Goal: Information Seeking & Learning: Find contact information

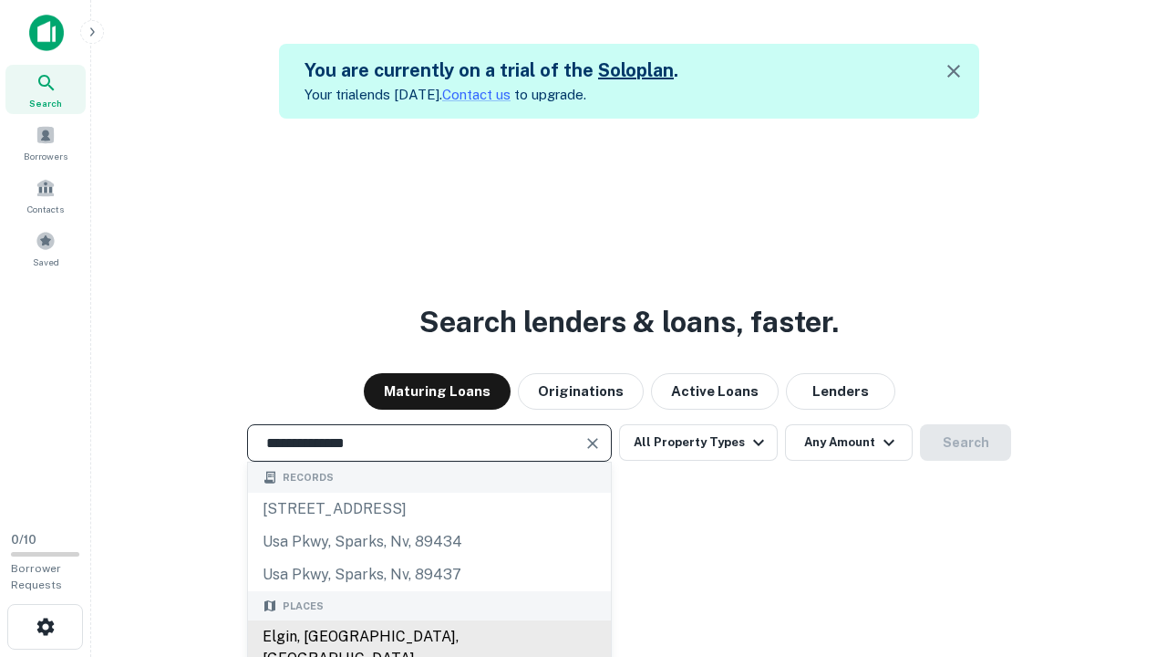
click at [429, 637] on div "Elgin, [GEOGRAPHIC_DATA], [GEOGRAPHIC_DATA]" at bounding box center [429, 647] width 363 height 55
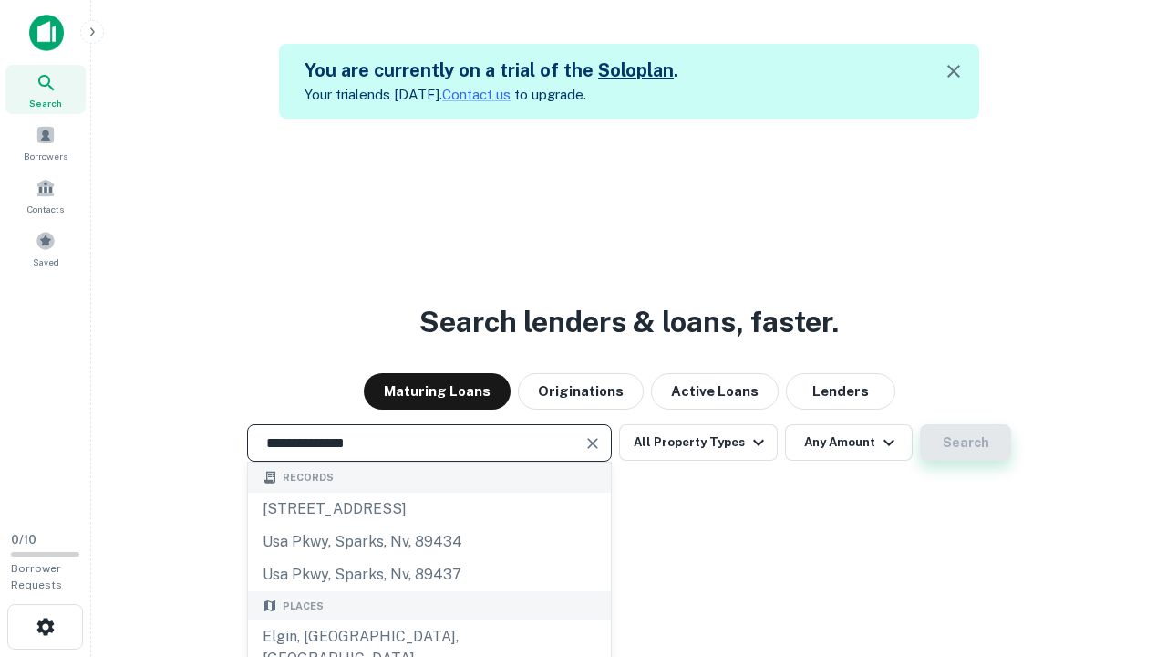
type input "**********"
click at [966, 442] on button "Search" at bounding box center [965, 442] width 91 height 36
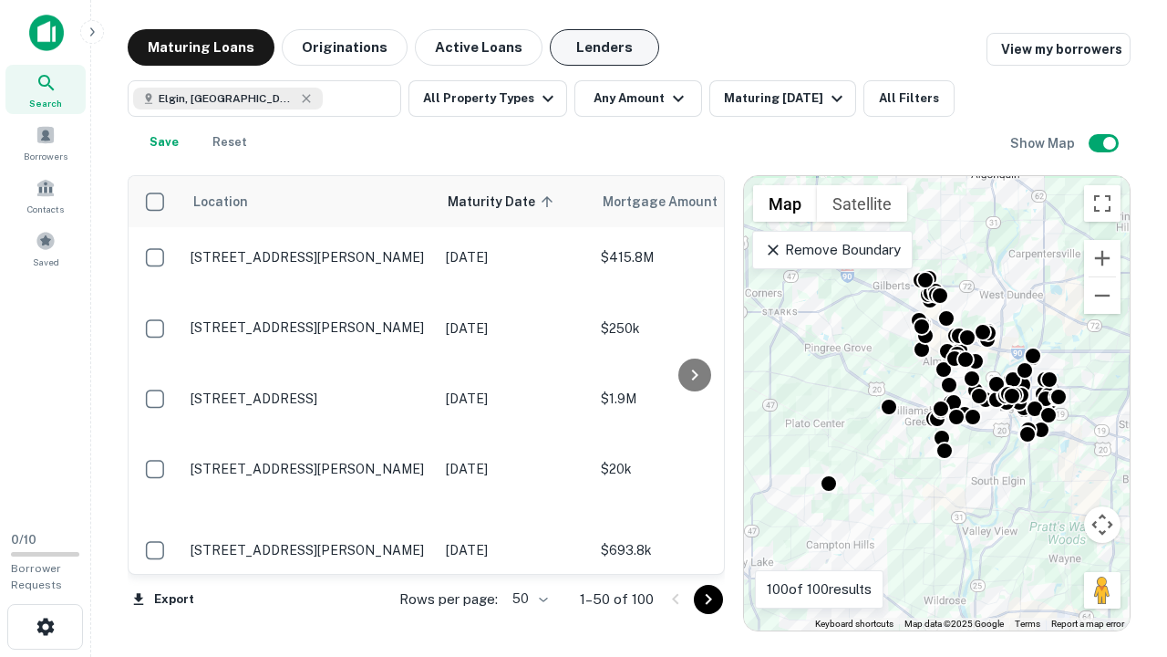
click at [605, 47] on button "Lenders" at bounding box center [604, 47] width 109 height 36
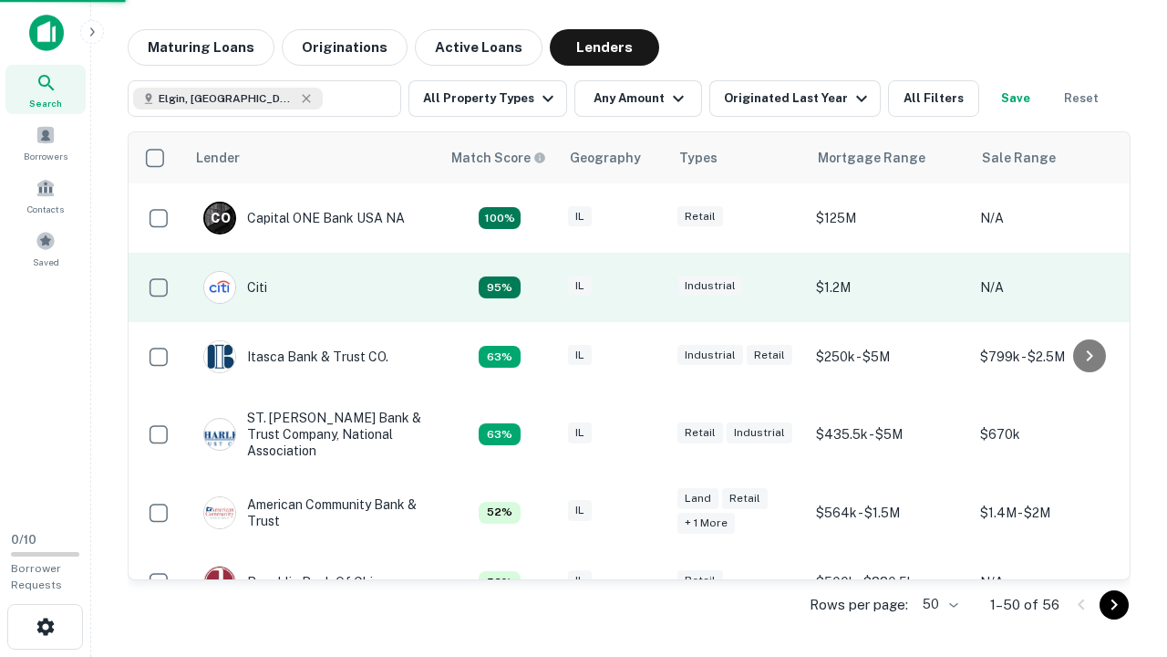
click at [647, 287] on div "IL" at bounding box center [613, 287] width 91 height 25
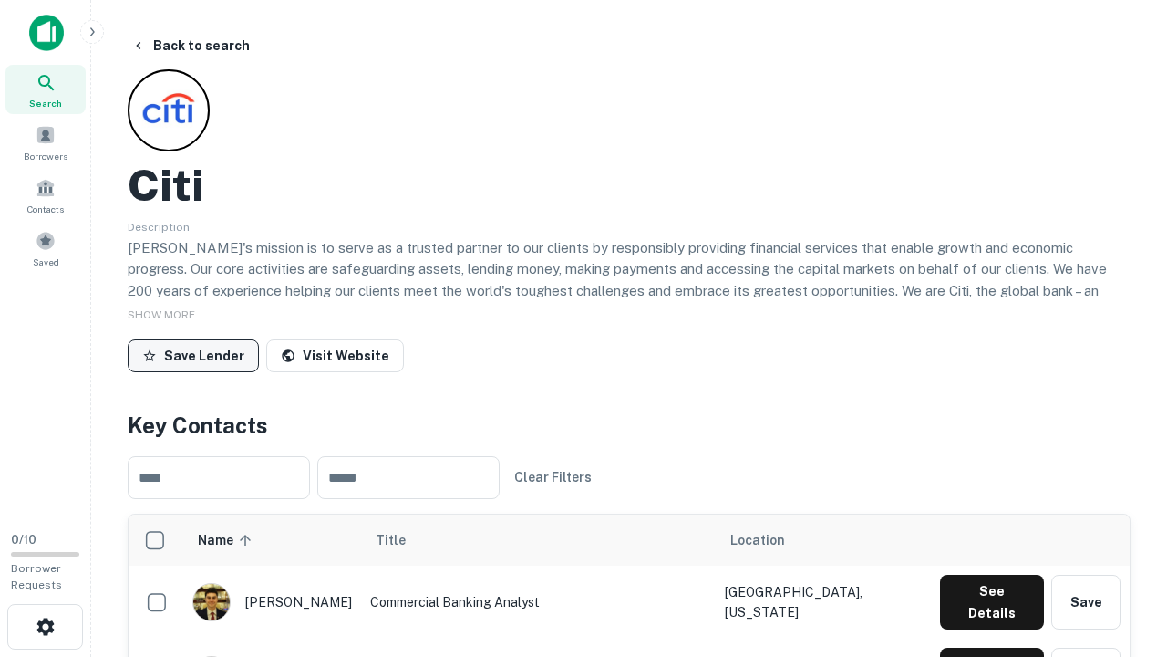
click at [193, 355] on button "Save Lender" at bounding box center [193, 355] width 131 height 33
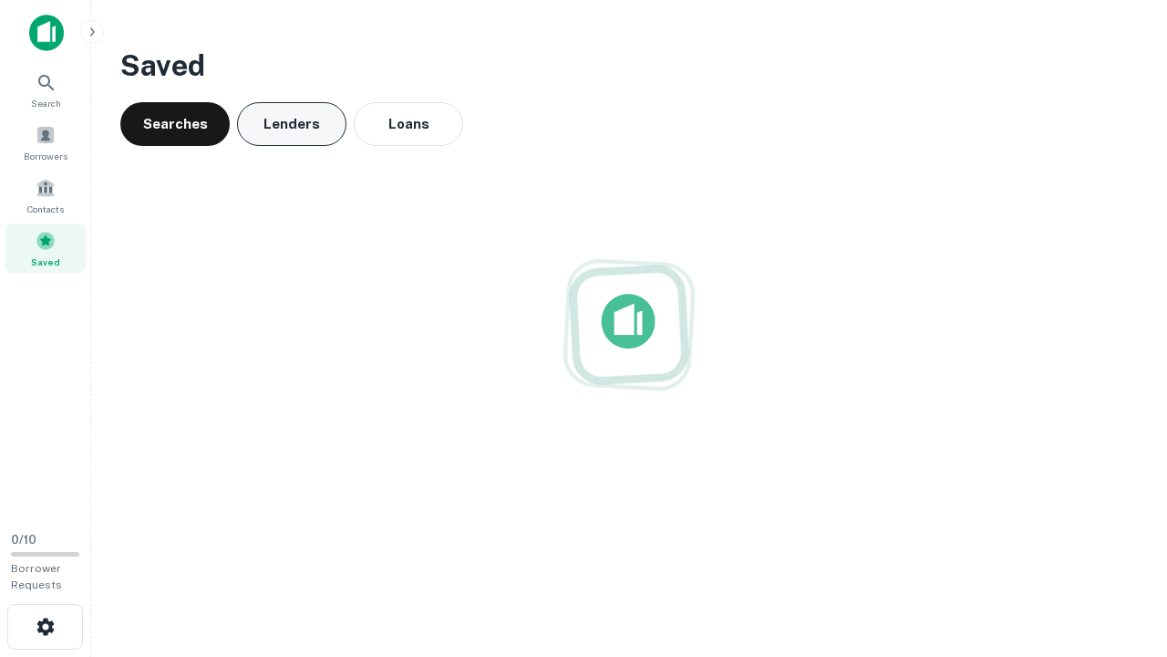
click at [292, 124] on button "Lenders" at bounding box center [291, 124] width 109 height 44
